Goal: Task Accomplishment & Management: Use online tool/utility

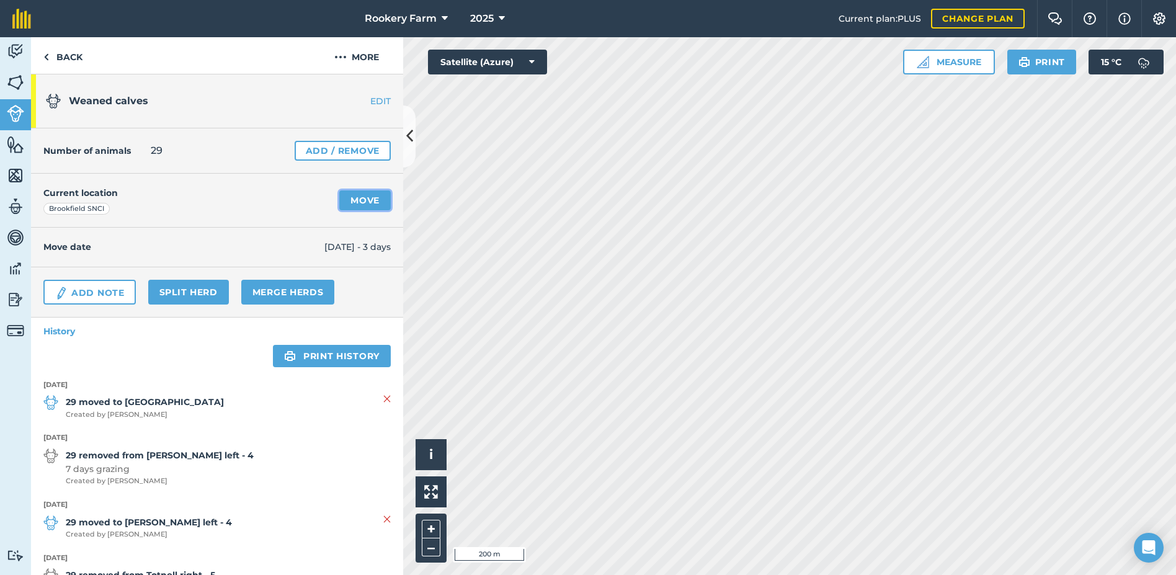
click at [353, 201] on link "Move" at bounding box center [364, 200] width 51 height 20
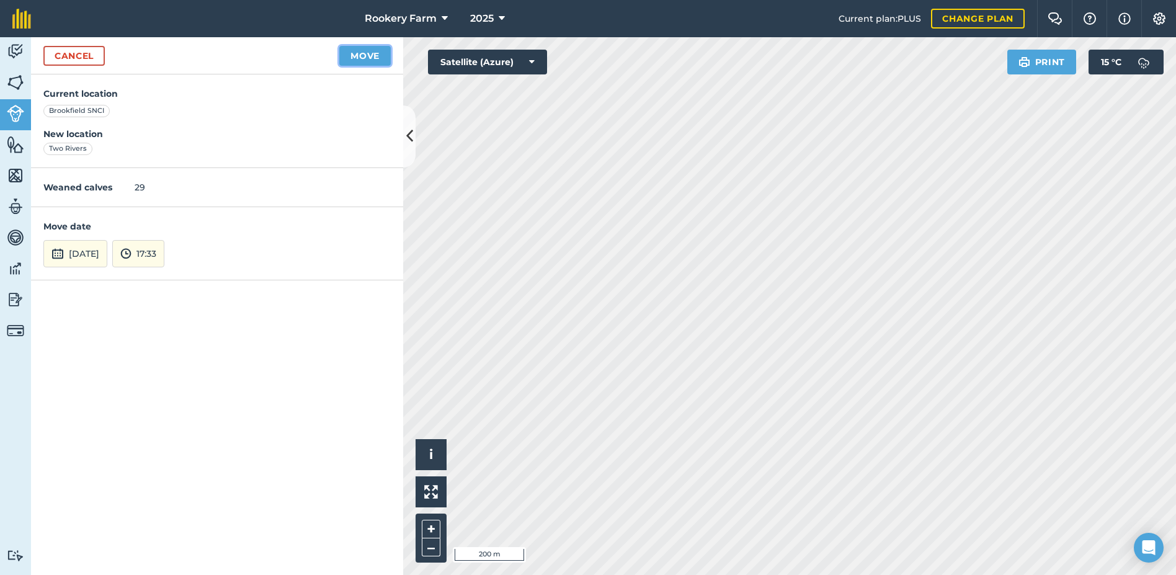
click at [363, 58] on button "Move" at bounding box center [364, 56] width 51 height 20
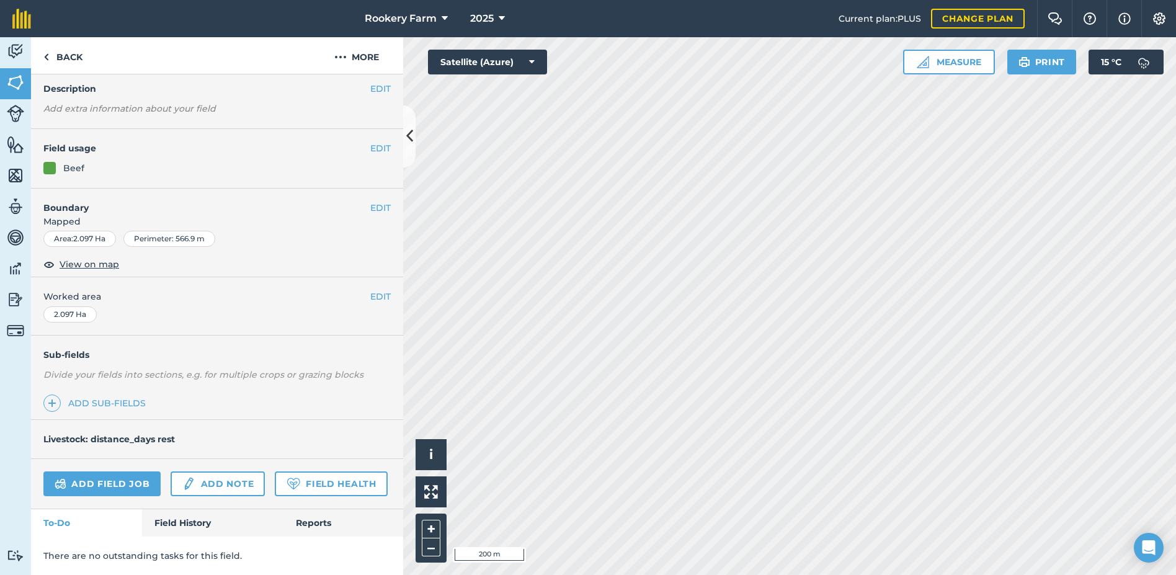
scroll to position [82, 0]
click at [112, 471] on link "Add field job" at bounding box center [101, 483] width 117 height 25
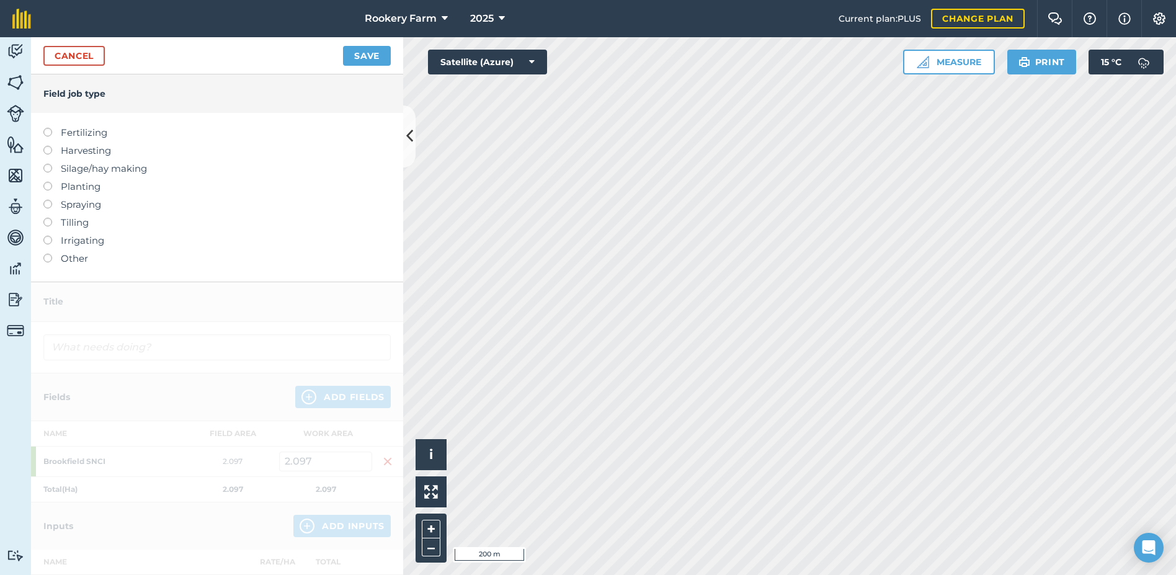
click at [46, 146] on label at bounding box center [51, 146] width 17 height 0
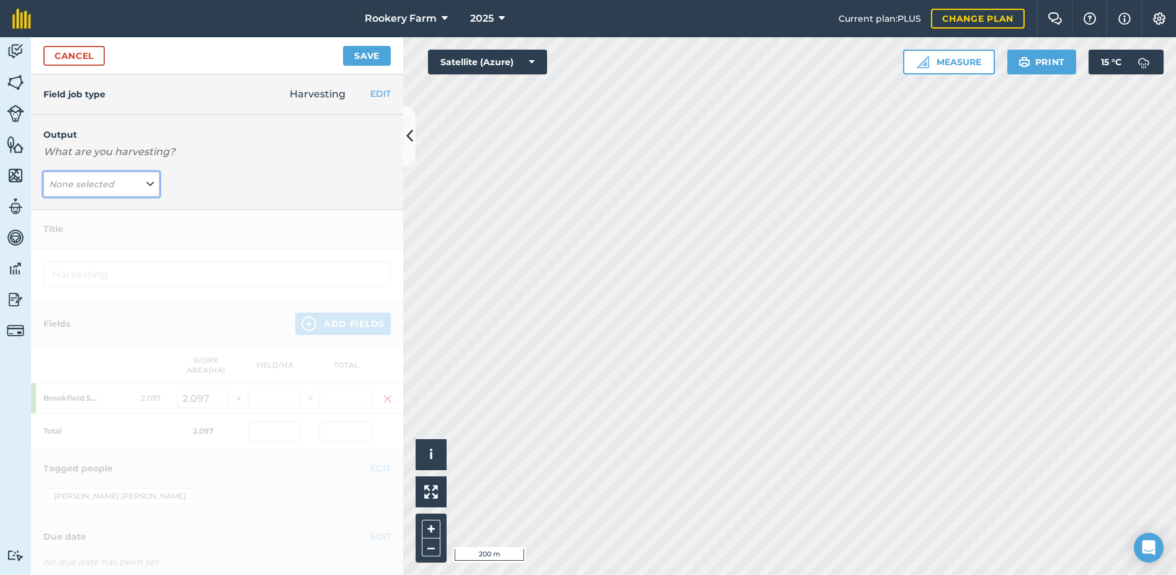
click at [146, 187] on icon at bounding box center [149, 184] width 7 height 14
click at [120, 206] on button "kg/dm/ha ( kg )" at bounding box center [101, 209] width 116 height 24
type input "Harvesting kg/dm/ha"
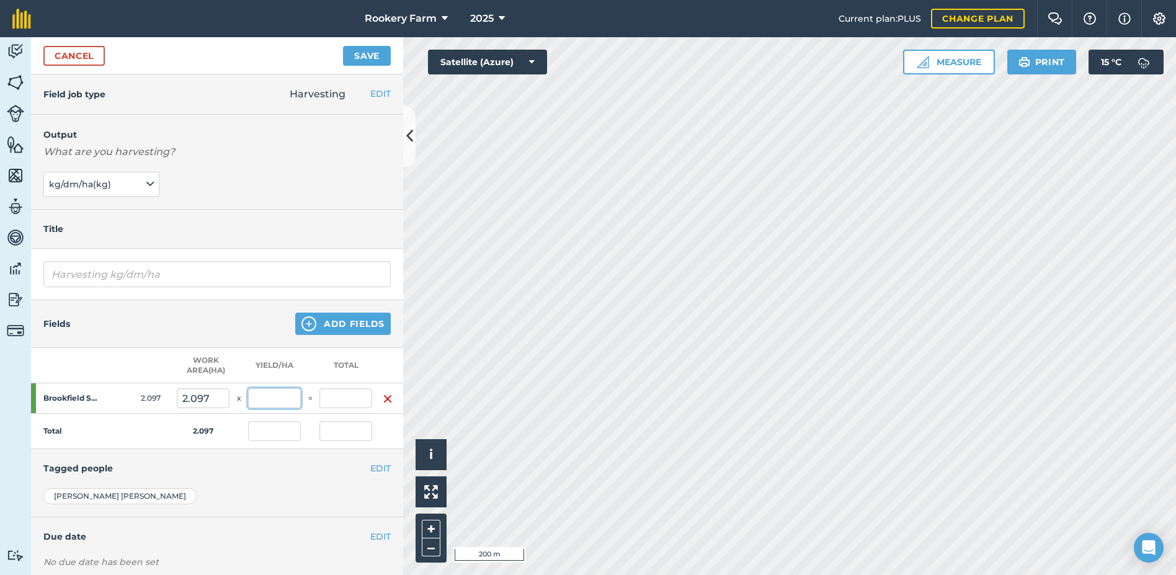
click at [270, 397] on input "text" at bounding box center [274, 398] width 53 height 20
type input "1,000"
type input "2,097"
type input "1,000"
type input "2,097"
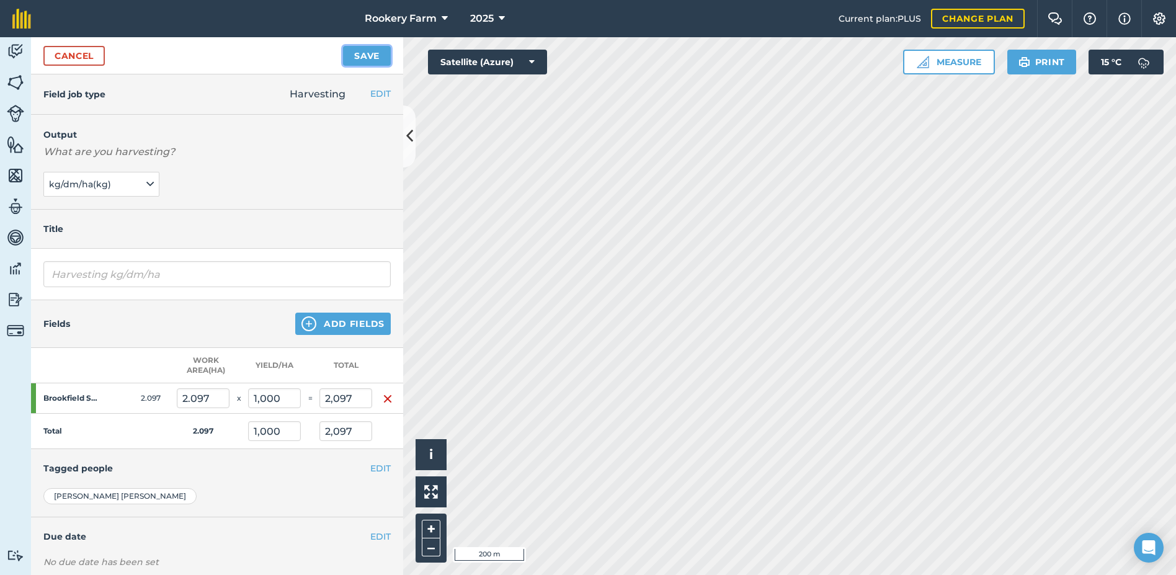
click at [371, 55] on button "Save" at bounding box center [367, 56] width 48 height 20
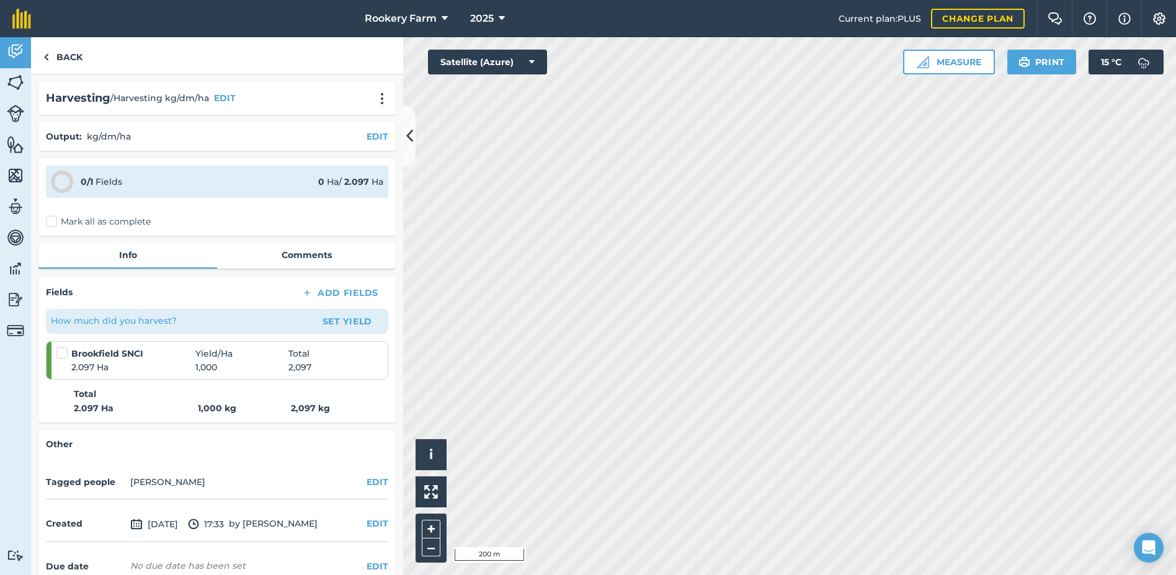
click at [51, 221] on label "Mark all as complete" at bounding box center [98, 221] width 105 height 13
click at [51, 221] on input "Mark all as complete" at bounding box center [50, 219] width 8 height 8
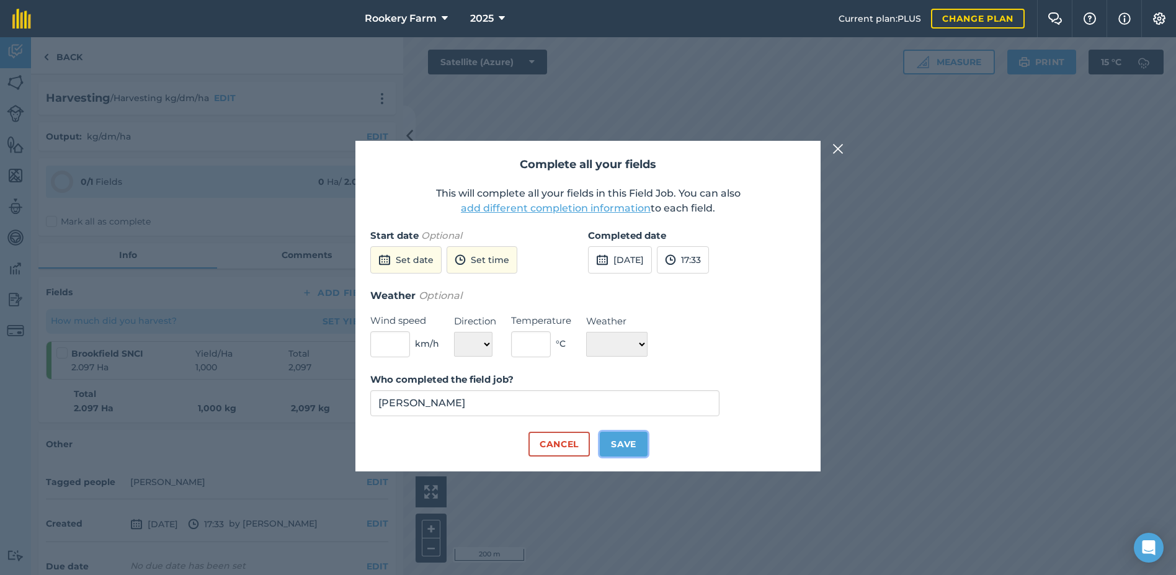
click at [630, 441] on button "Save" at bounding box center [624, 444] width 48 height 25
checkbox input "true"
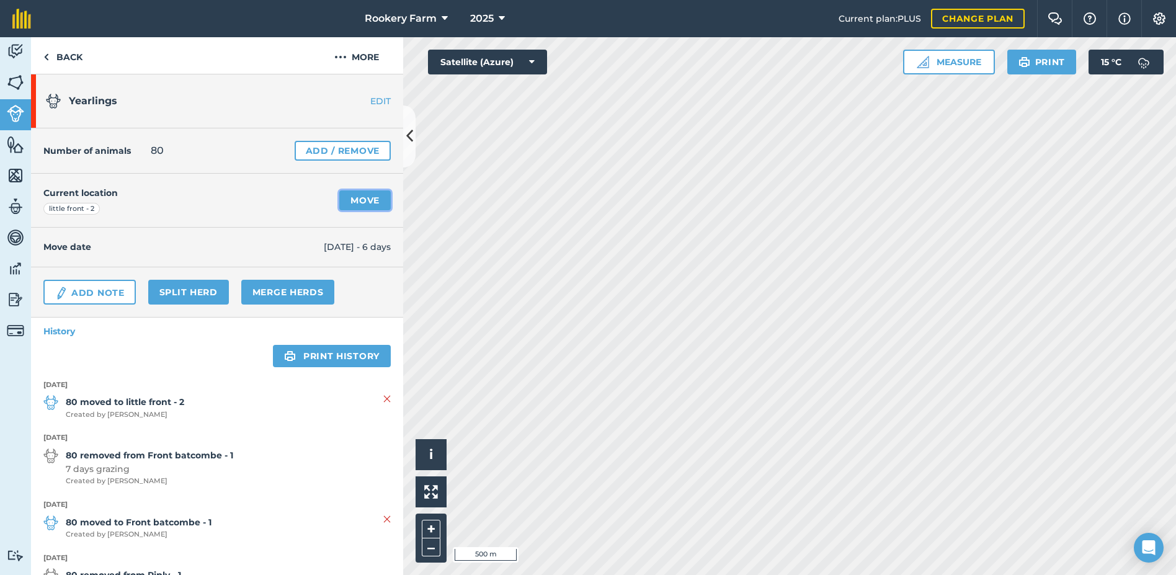
click at [358, 202] on link "Move" at bounding box center [364, 200] width 51 height 20
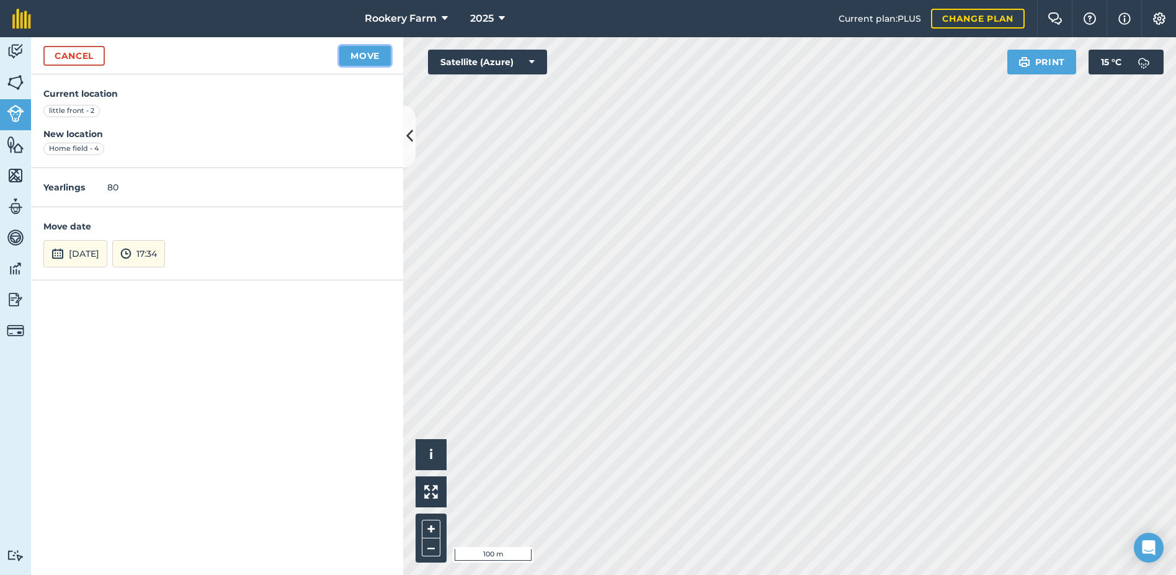
click at [367, 63] on button "Move" at bounding box center [364, 56] width 51 height 20
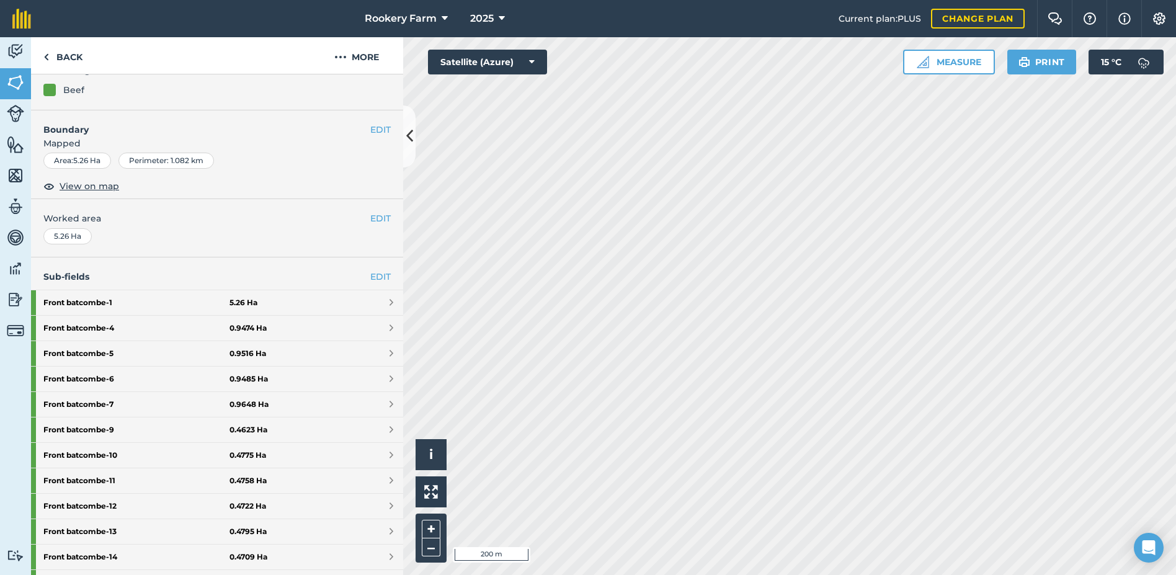
scroll to position [356, 0]
